Goal: Navigation & Orientation: Find specific page/section

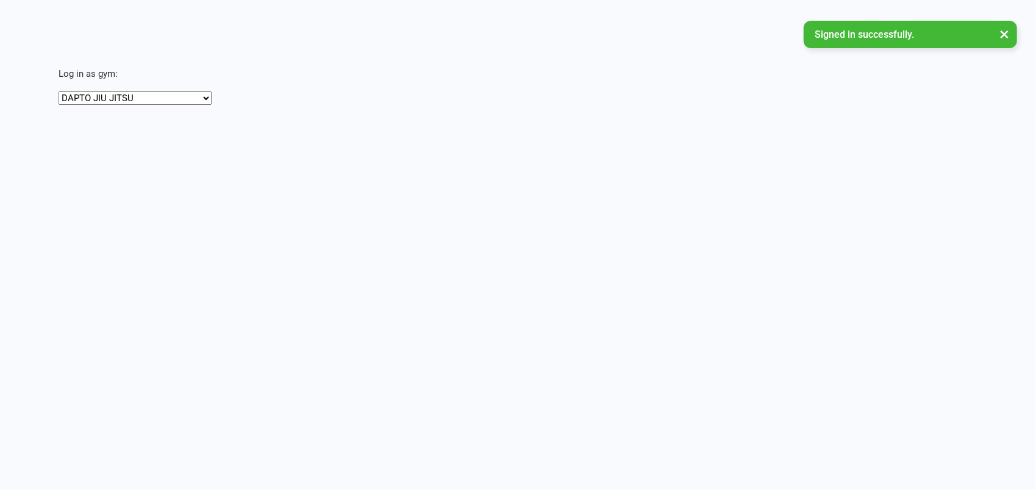
click at [828, 123] on html "Signed in successfully. × × × × Log in as gym: DAPTO JIU JITSU Team [PERSON_NAM…" at bounding box center [518, 61] width 1036 height 123
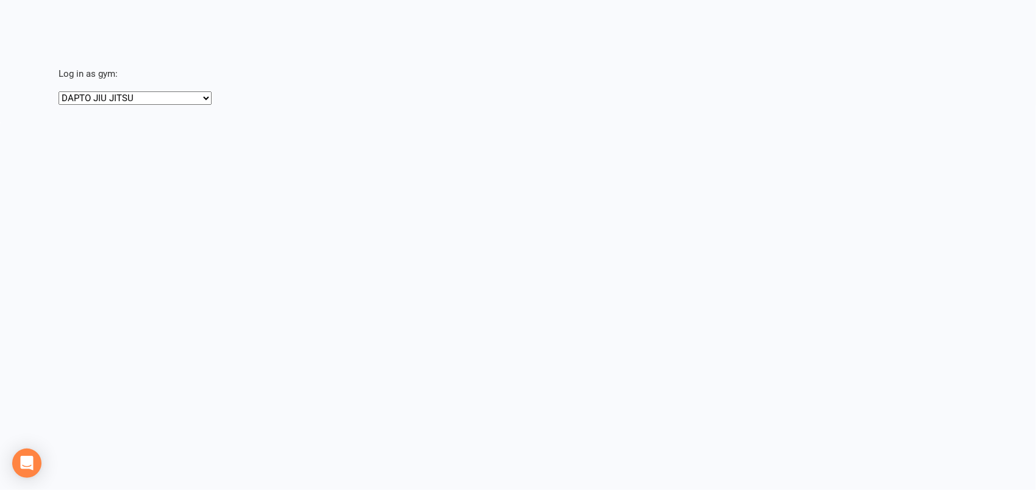
click at [453, 45] on div "Log in as gym: [PERSON_NAME] Team [PERSON_NAME] Muay Thai" at bounding box center [538, 72] width 995 height 65
drag, startPoint x: 218, startPoint y: 113, endPoint x: 400, endPoint y: 293, distance: 256.2
click at [400, 123] on html "Signed in successfully. × × × × Log in as gym: DAPTO JIU JITSU Team [PERSON_NAM…" at bounding box center [518, 61] width 1036 height 123
click at [18, 123] on html "Signed in successfully. × × × × Log in as gym: DAPTO JIU JITSU Team [PERSON_NAM…" at bounding box center [518, 61] width 1036 height 123
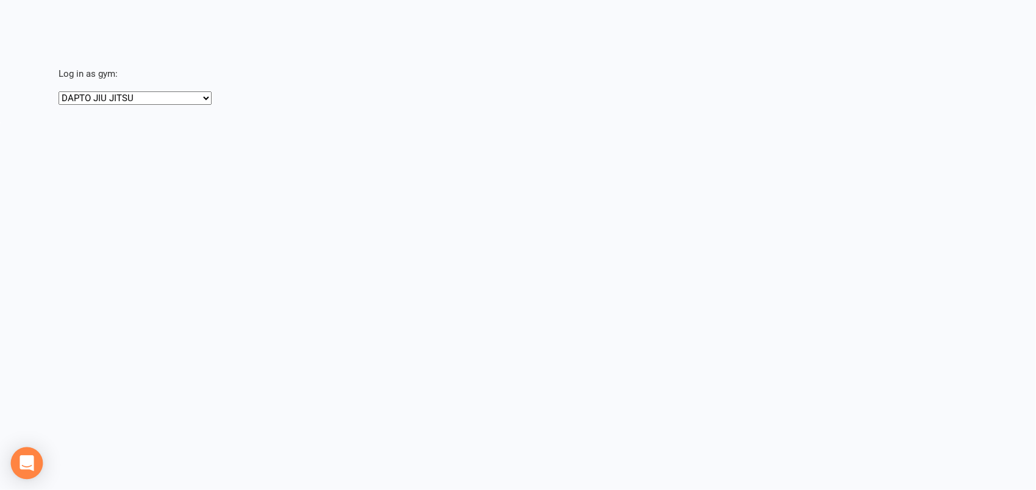
click at [27, 467] on icon "Open Intercom Messenger" at bounding box center [27, 464] width 16 height 16
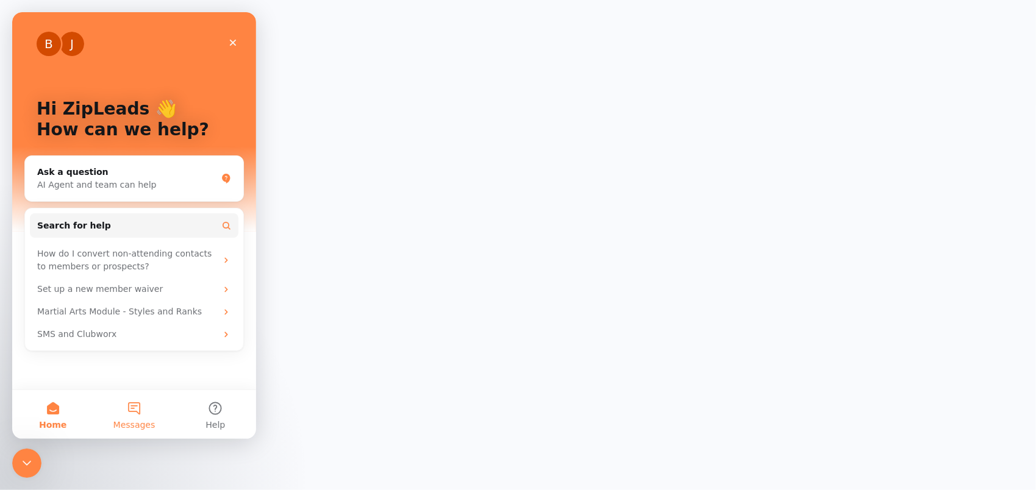
click at [140, 421] on span "Messages" at bounding box center [134, 425] width 42 height 9
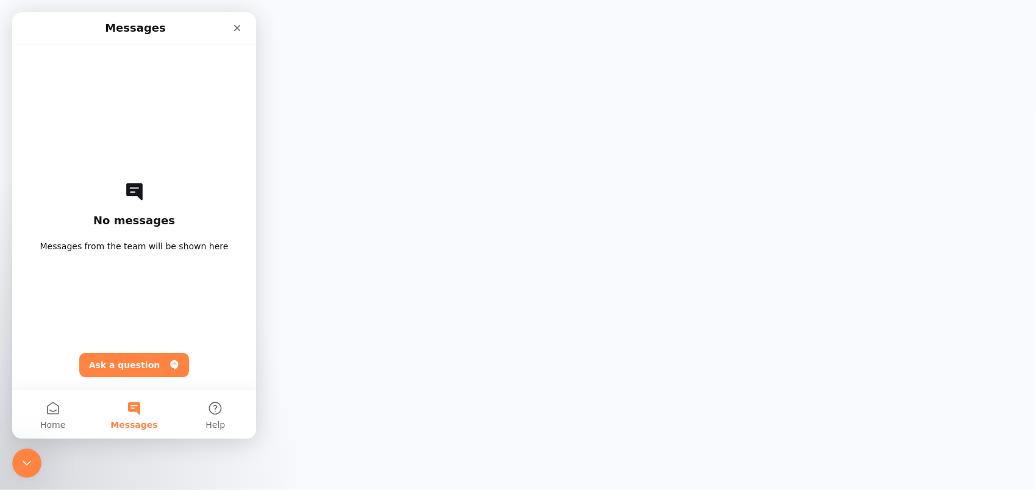
drag, startPoint x: 650, startPoint y: 222, endPoint x: 853, endPoint y: 77, distance: 248.8
click at [655, 123] on html "Signed in successfully. × × × × Log in as gym: DAPTO JIU JITSU Team [PERSON_NAM…" at bounding box center [518, 61] width 1036 height 123
